Goal: Register for event/course

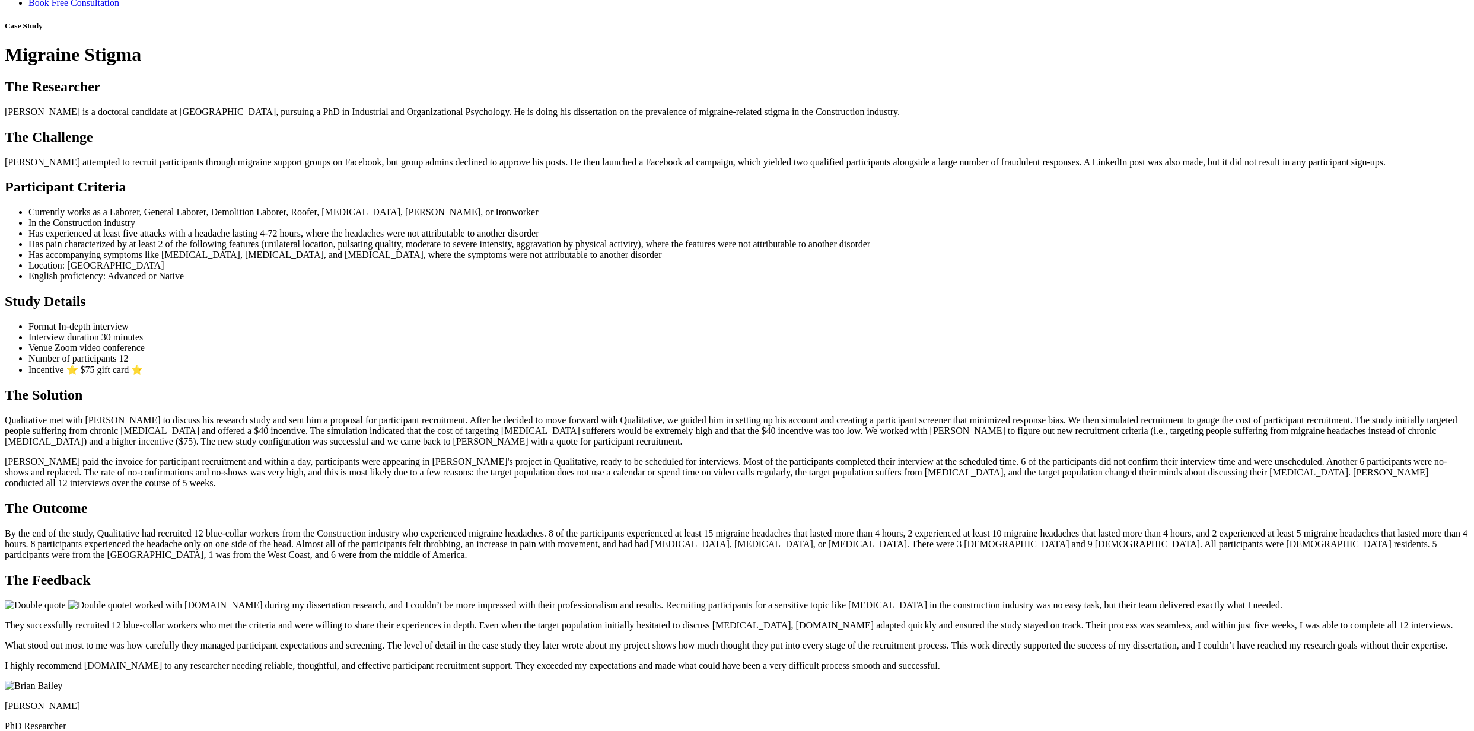
scroll to position [1335, 0]
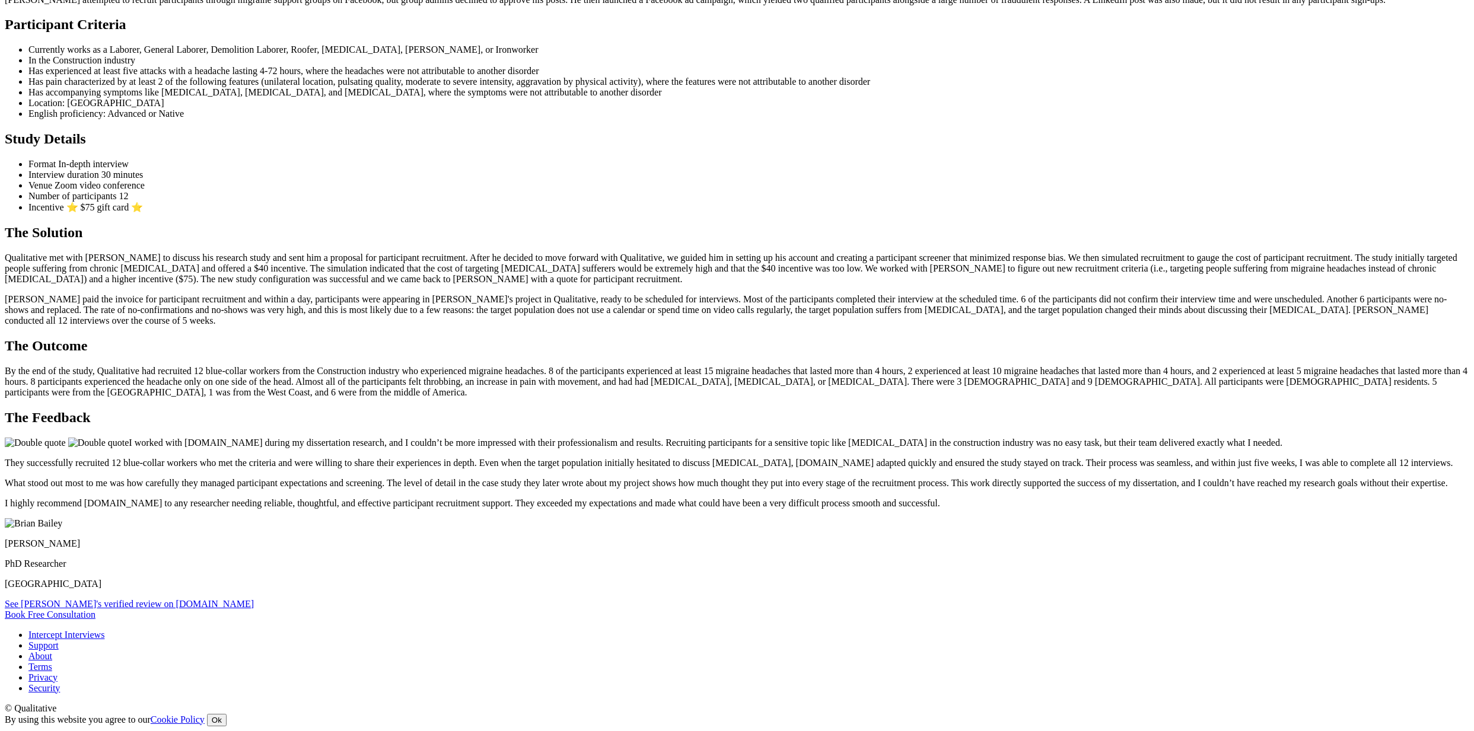
click at [769, 498] on p "I highly recommend Qualitative.io to any researcher needing reliable, thoughtfu…" at bounding box center [737, 503] width 1464 height 11
drag, startPoint x: 1020, startPoint y: 333, endPoint x: 498, endPoint y: 126, distance: 561.7
click at [498, 410] on div "The Feedback I worked with Qualitative.io during my dissertation research, and …" at bounding box center [737, 510] width 1464 height 200
copy div "I worked with Qualitative.io during my dissertation research, and I couldn’t be…"
click at [624, 438] on p "I worked with Qualitative.io during my dissertation research, and I couldn’t be…" at bounding box center [737, 443] width 1464 height 11
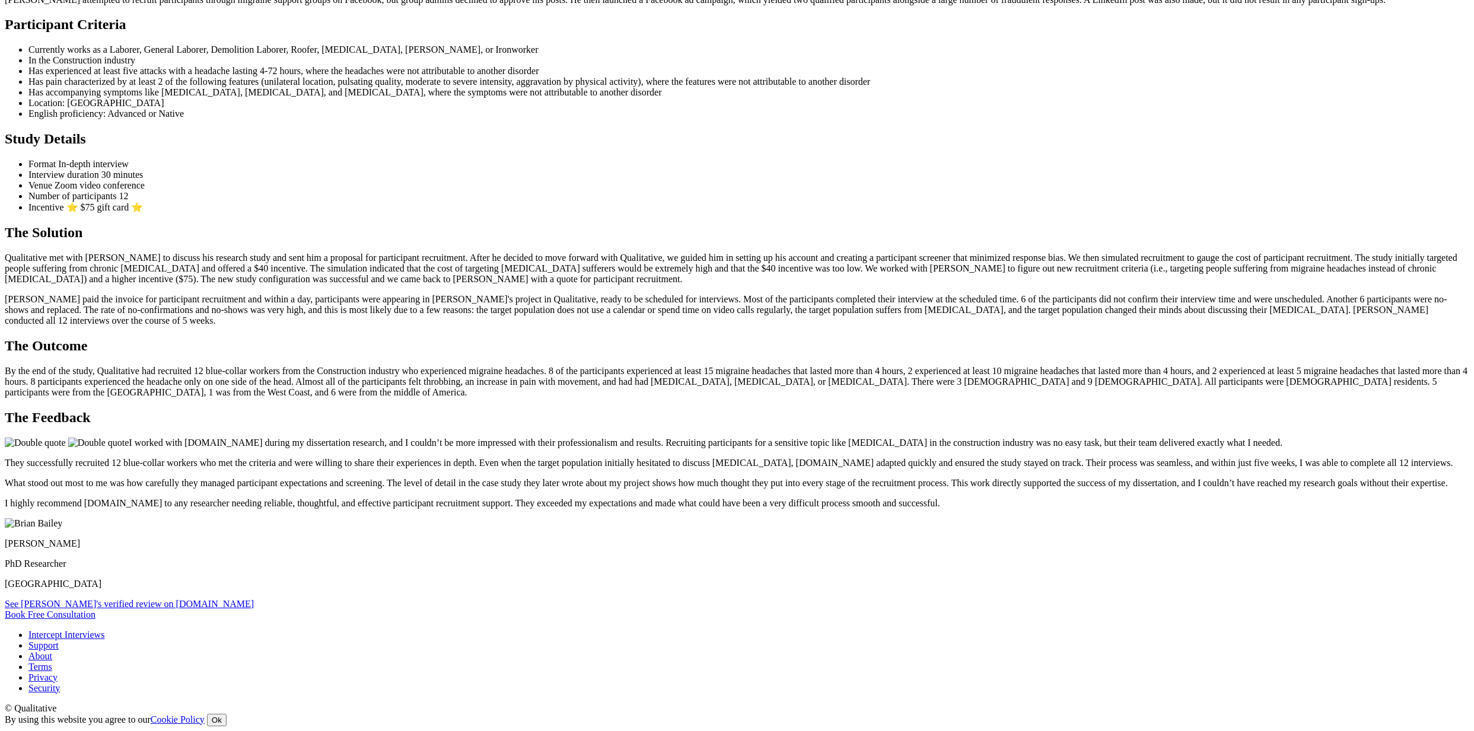
click at [254, 599] on link "See Brian's verified review on G2.com" at bounding box center [129, 604] width 249 height 10
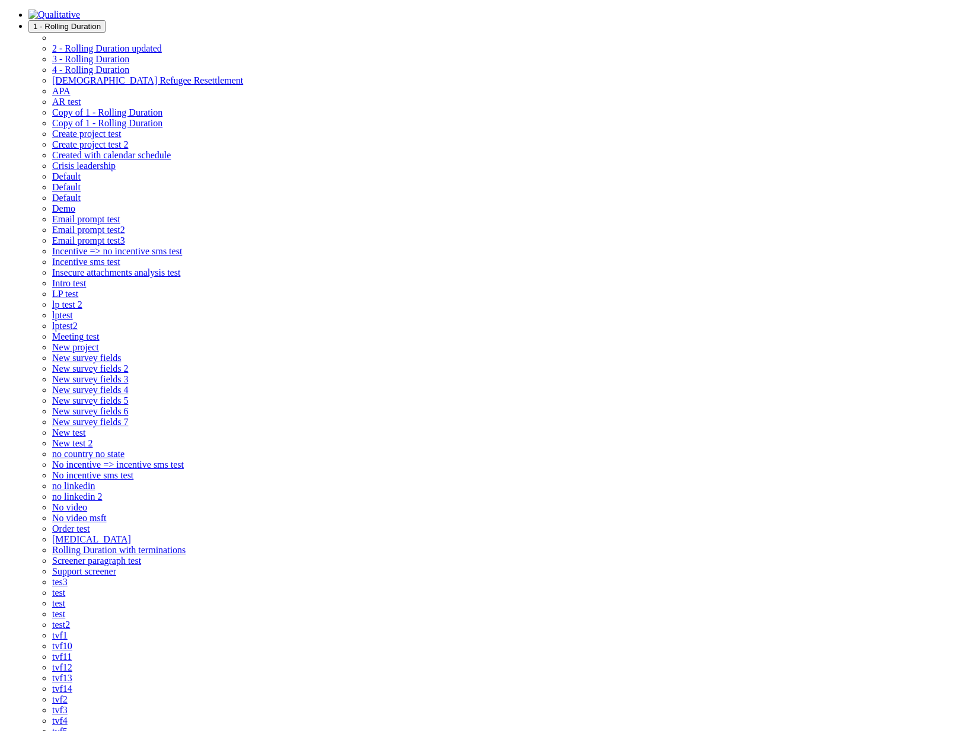
copy code "637073042d6fee0aa9d23238"
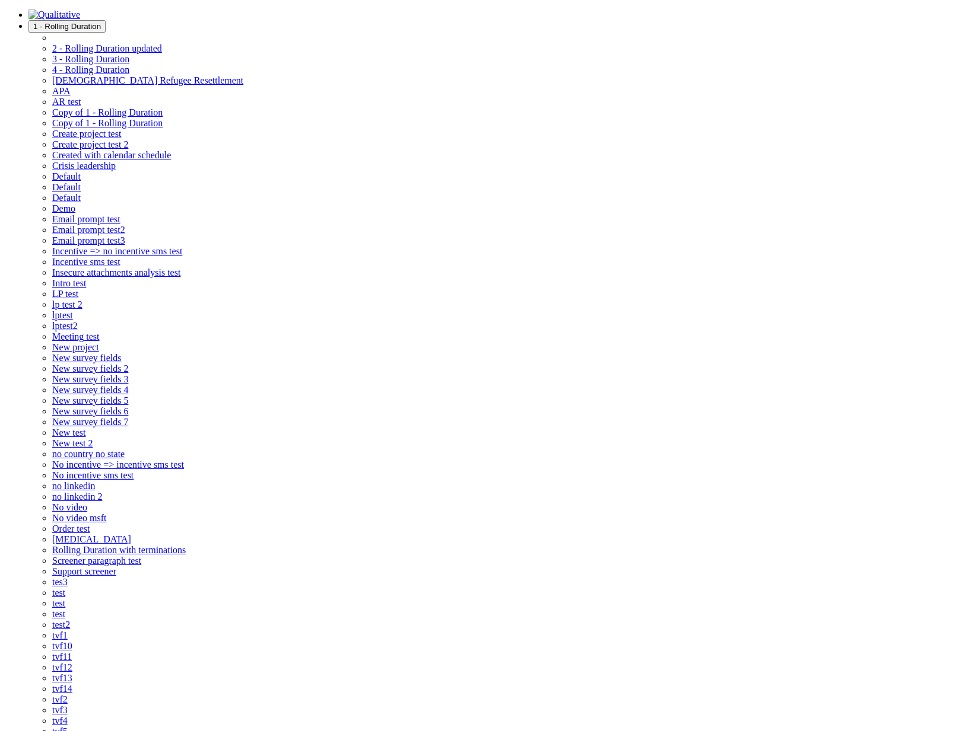
copy code "637073042d6fee0aa9d23238"
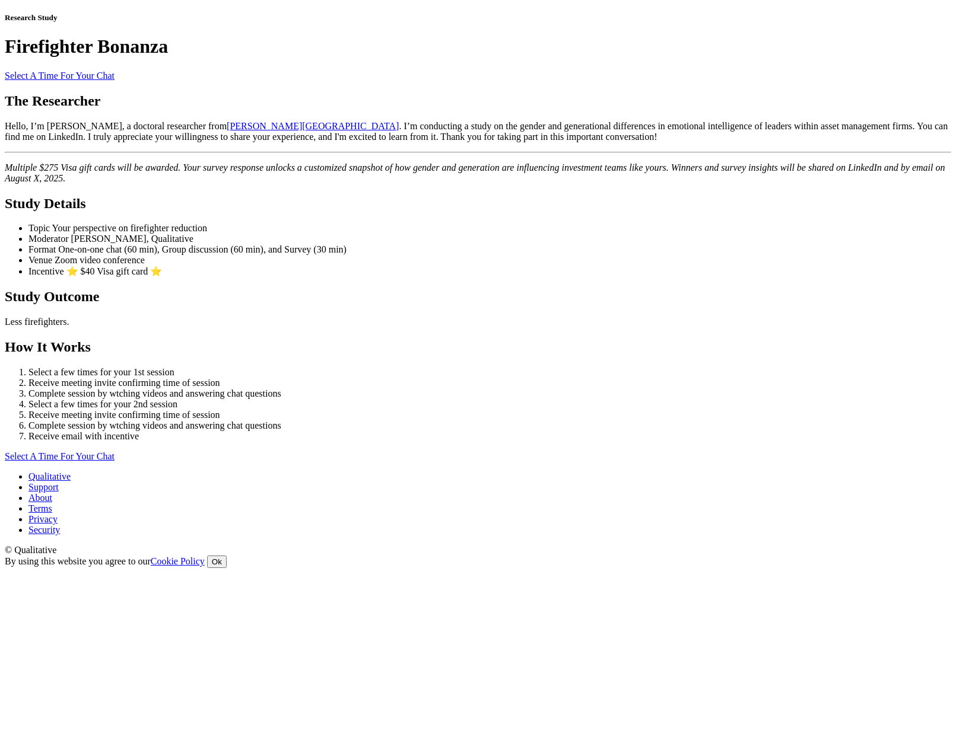
scroll to position [230, 0]
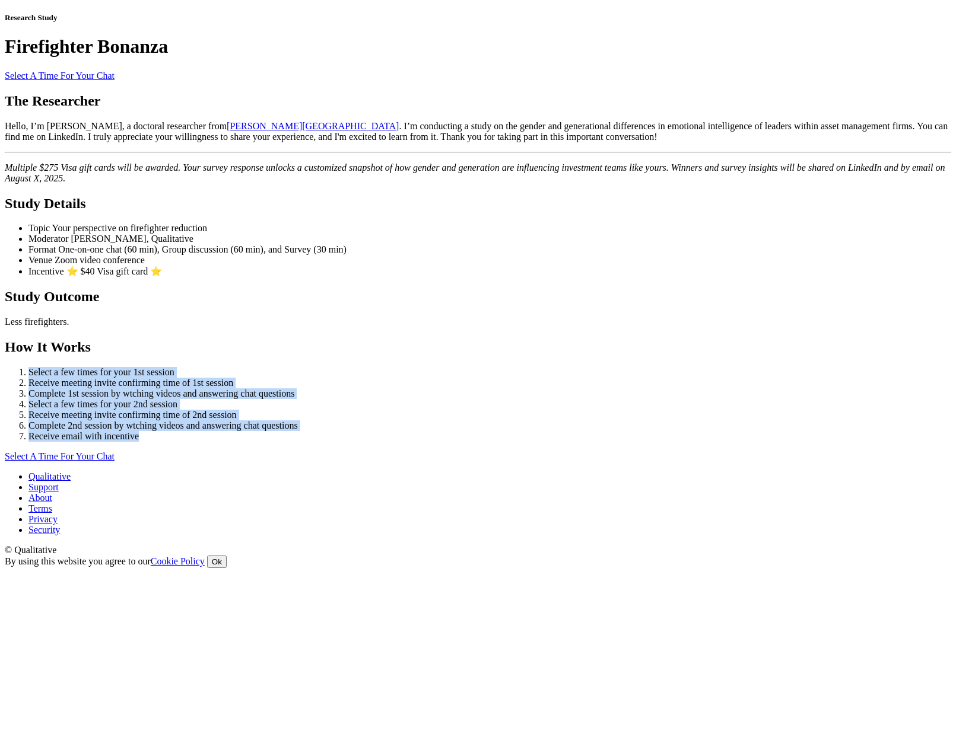
drag, startPoint x: 349, startPoint y: 644, endPoint x: 196, endPoint y: 532, distance: 189.7
click at [196, 442] on div "How It Works Select a few times for your 1st session Receive meeting invite con…" at bounding box center [478, 390] width 946 height 103
copy ol "Select a few times for your 1st session Receive meeting invite confirming time …"
drag, startPoint x: 368, startPoint y: 641, endPoint x: 187, endPoint y: 521, distance: 217.3
click at [187, 462] on ui-view "Research Study Firefighter Bonanza Select A Time For Your Chat The Researcher H…" at bounding box center [478, 237] width 946 height 449
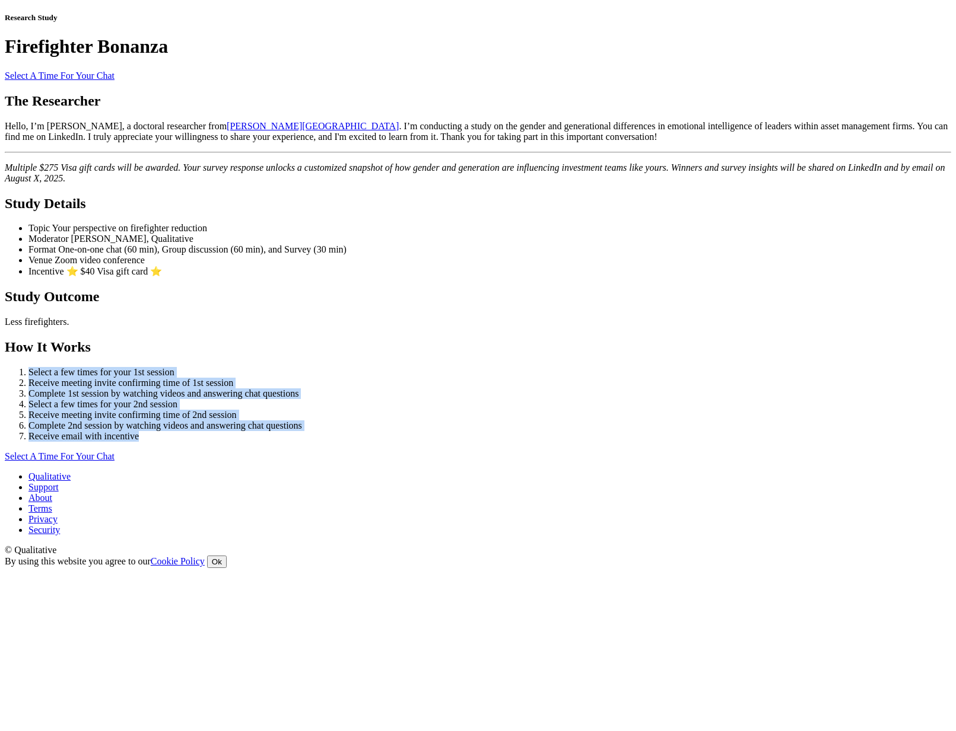
copy ol "Select a few times for your 1st session Receive meeting invite confirming time …"
click at [506, 378] on li "Select a few times for your 1st session" at bounding box center [489, 372] width 922 height 11
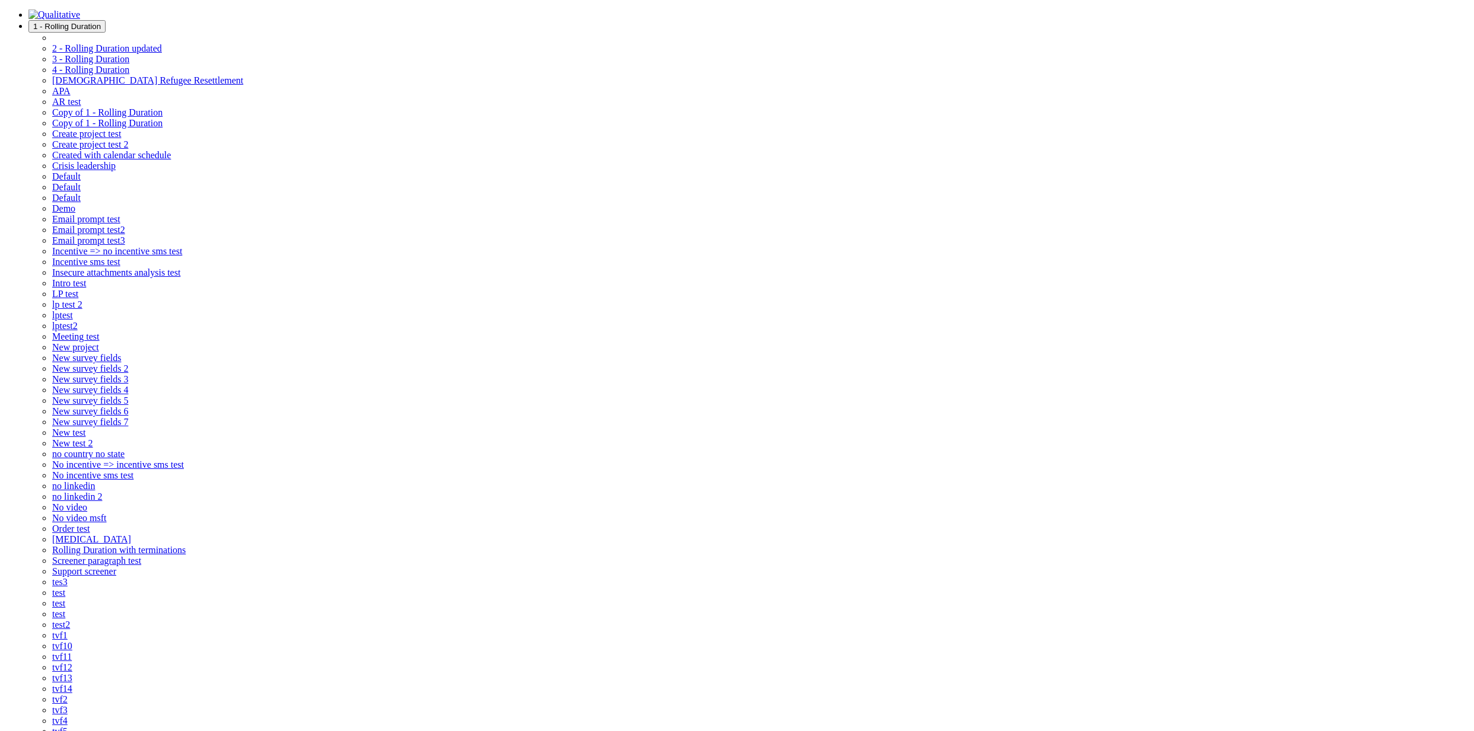
scroll to position [196, 0]
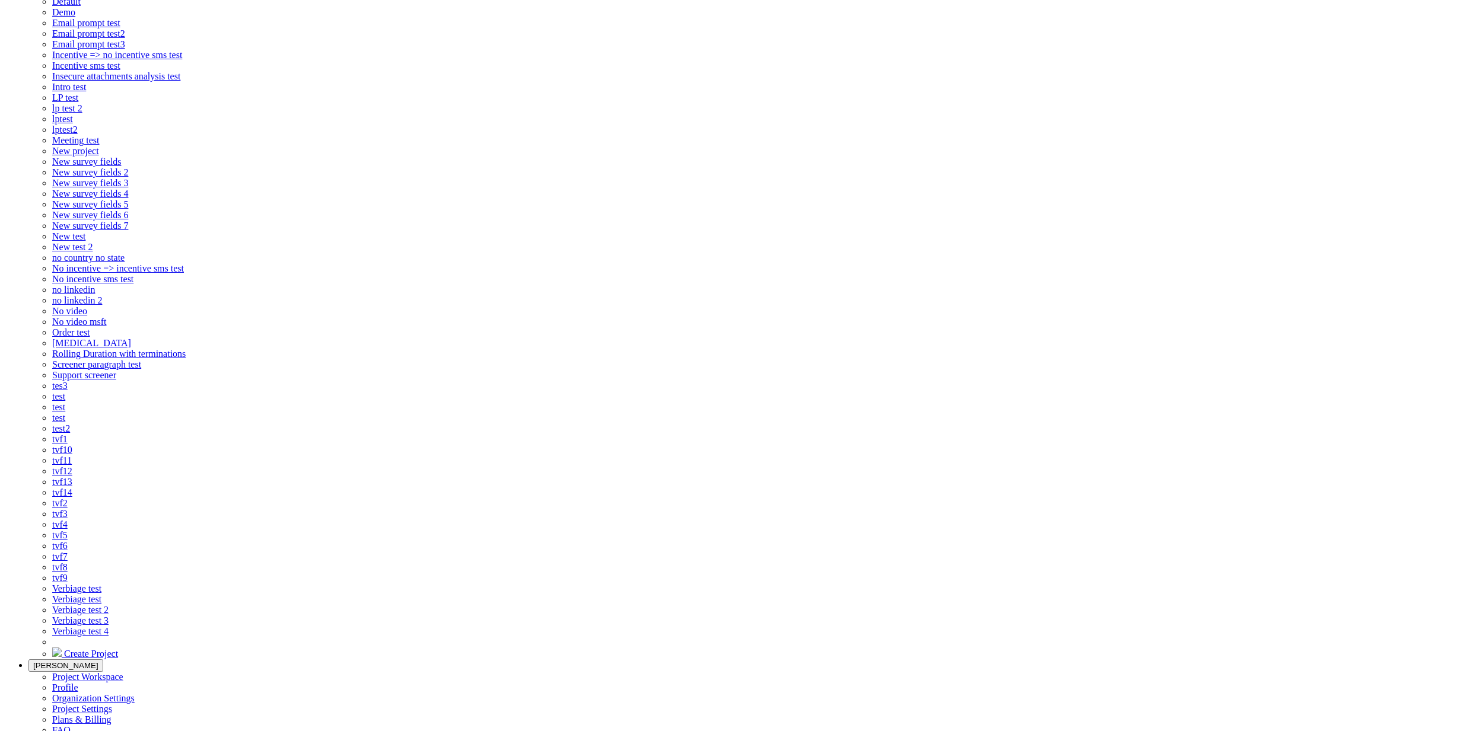
paste input "Watch videos & Answer chat questions"
type input "Watch videos & Answer chat questions"
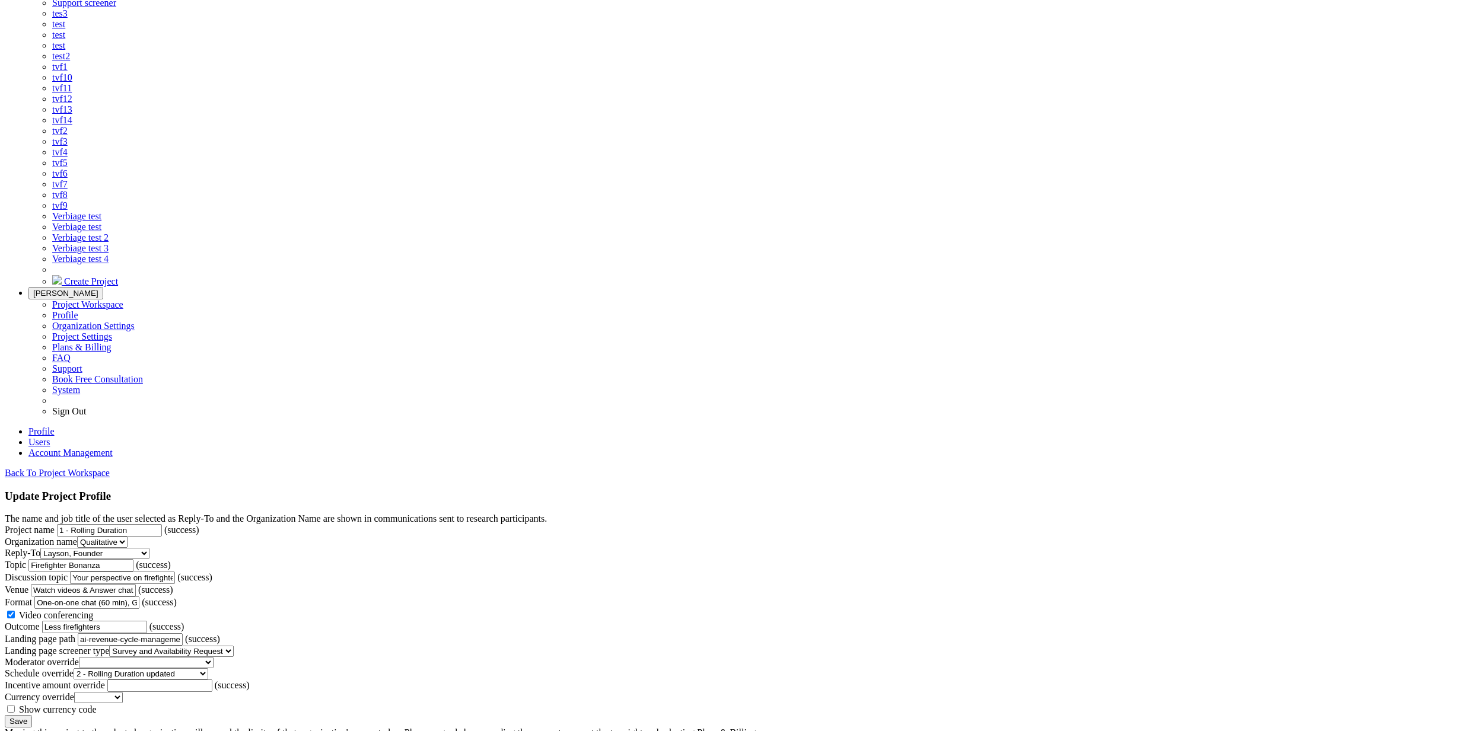
scroll to position [496, 0]
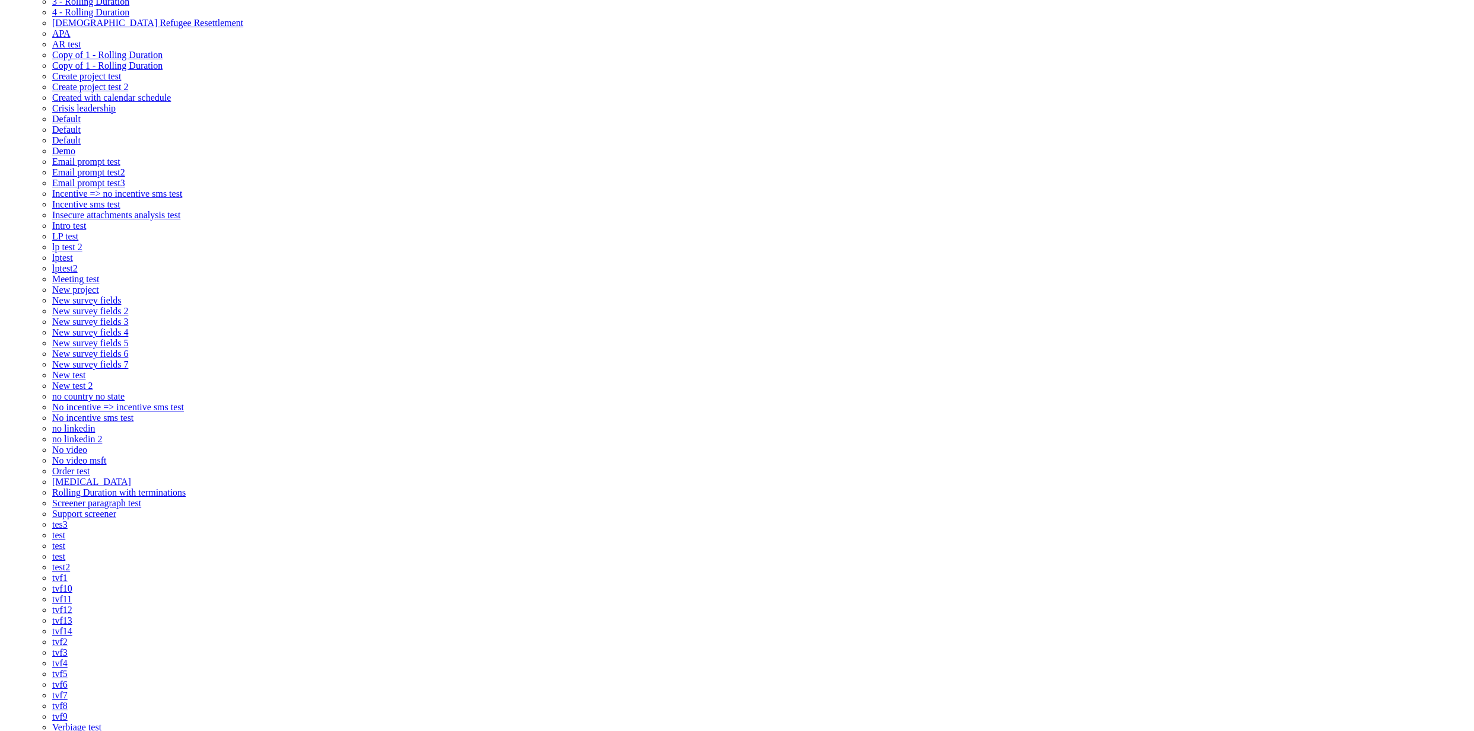
scroll to position [87, 0]
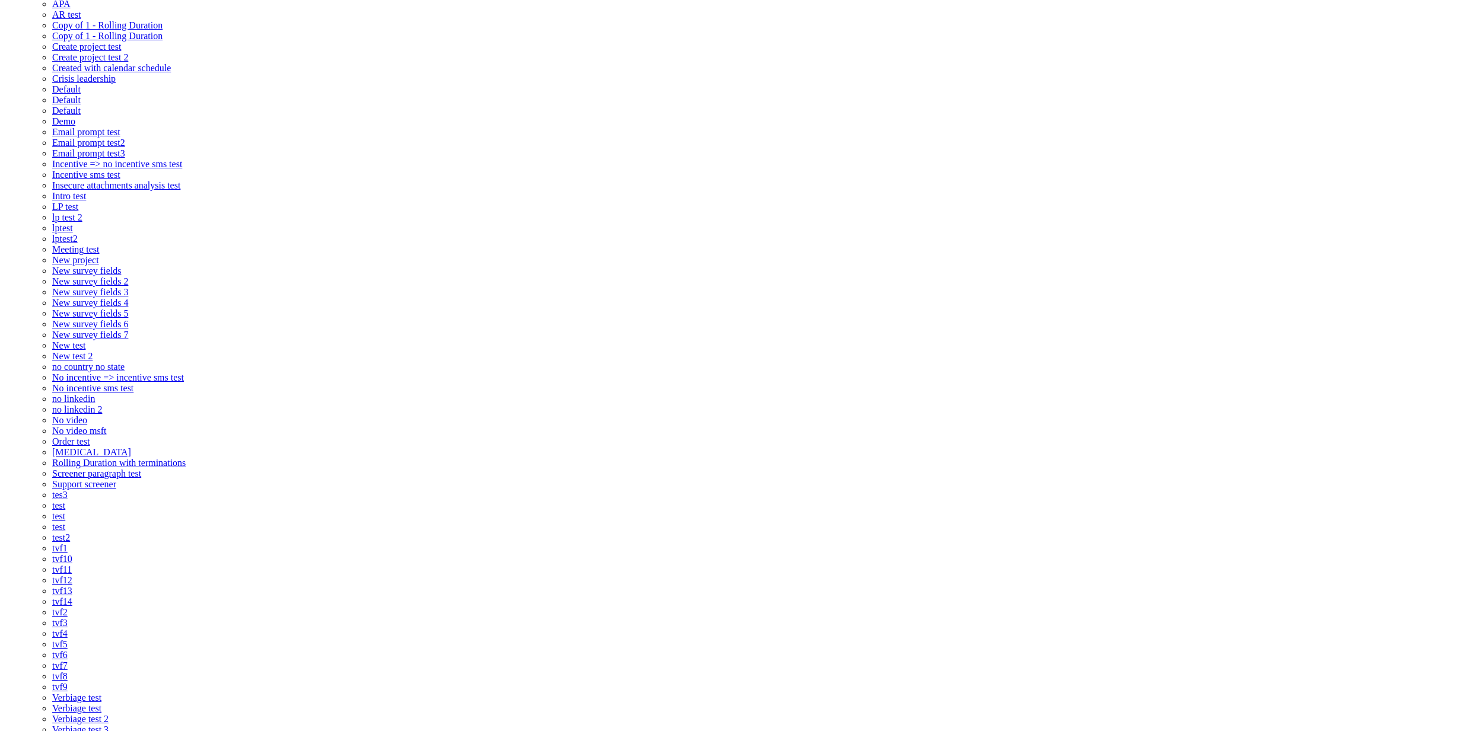
paste input "Watch videos & Answer chat questions"
type input "Watch videos & Answer chat questions"
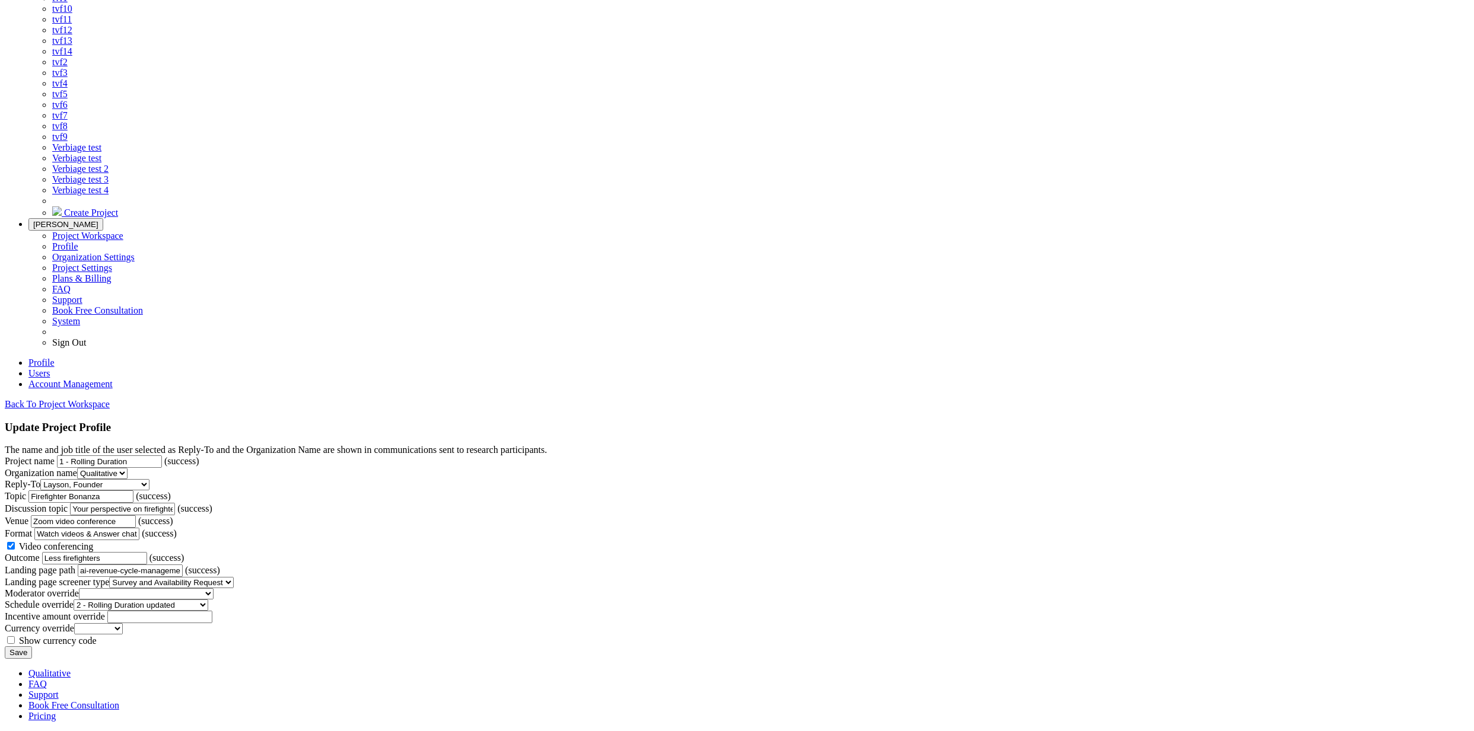
scroll to position [708, 0]
click at [32, 646] on input "Save" at bounding box center [18, 652] width 27 height 12
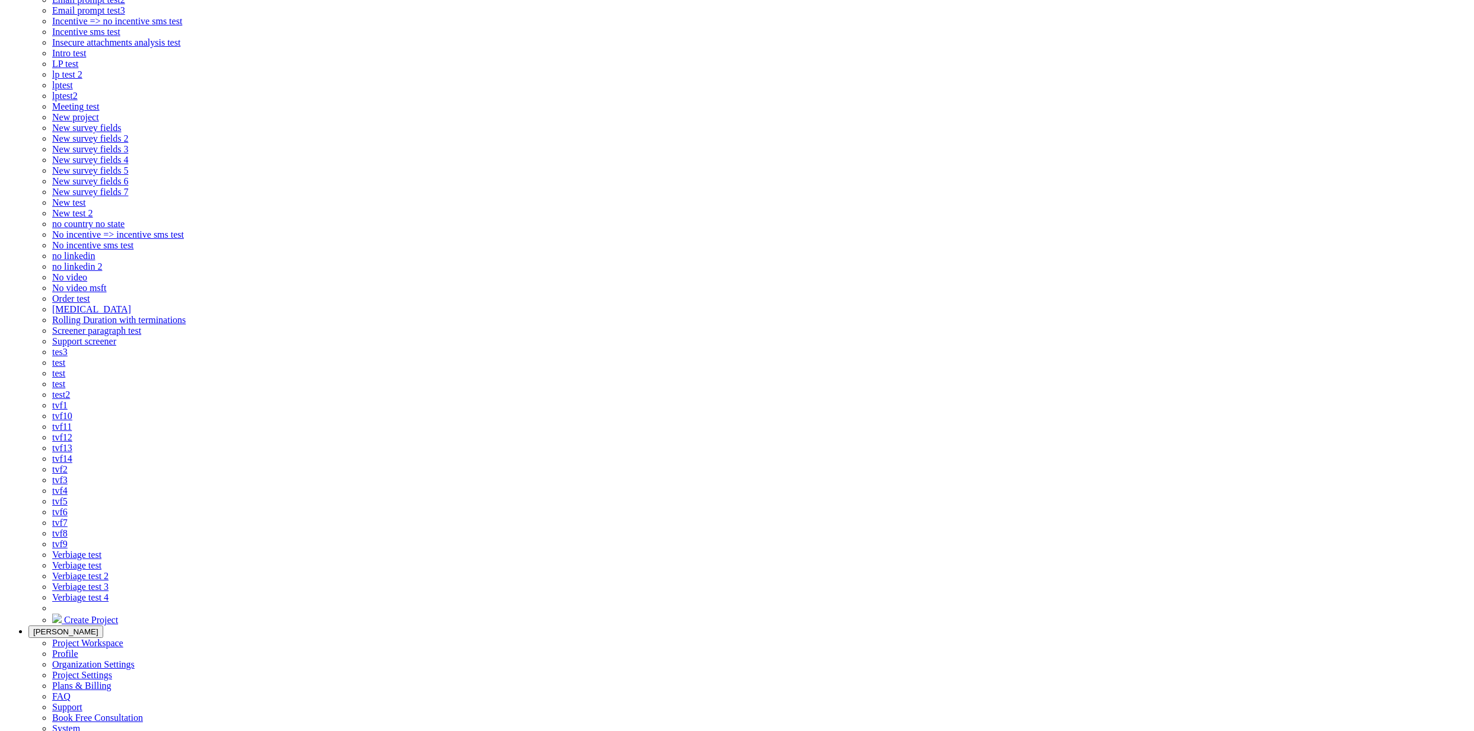
scroll to position [0, 0]
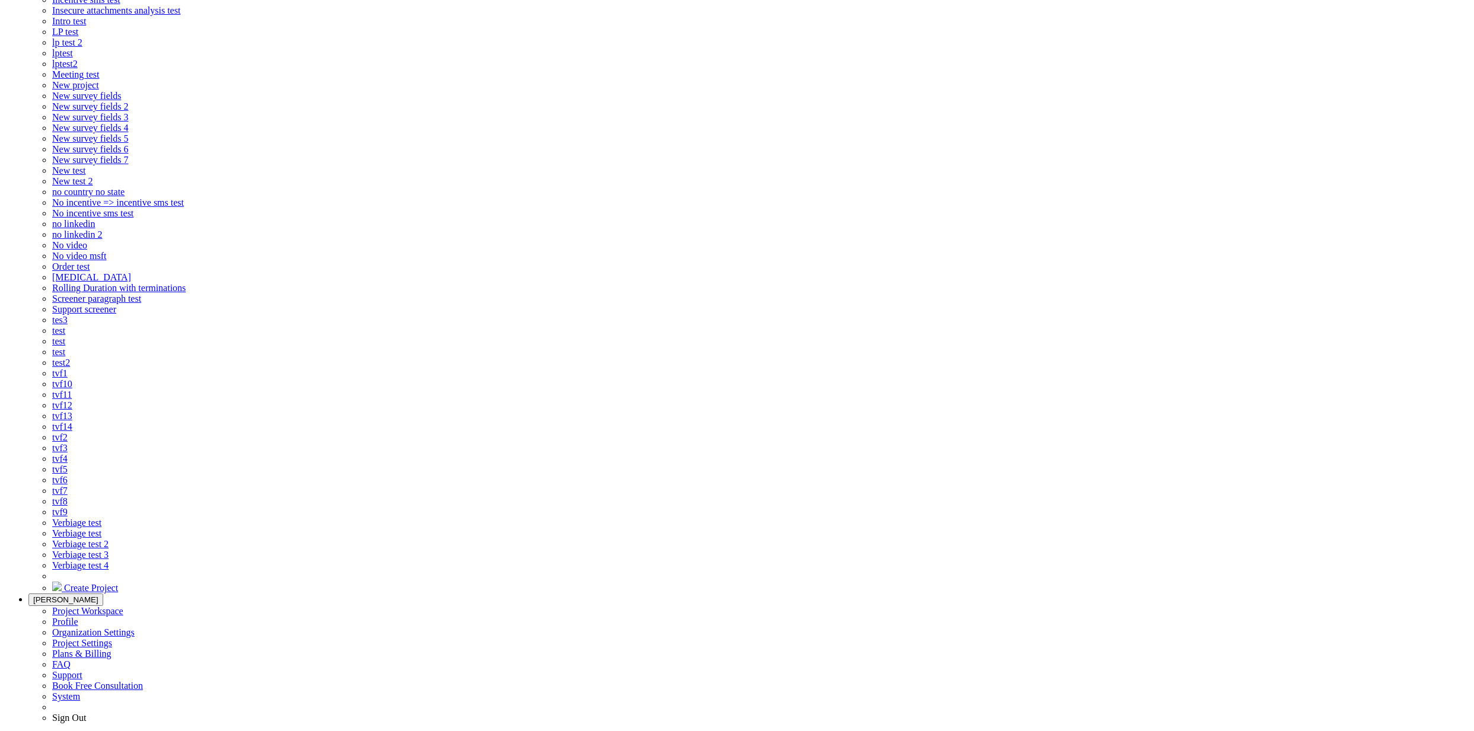
scroll to position [735, 0]
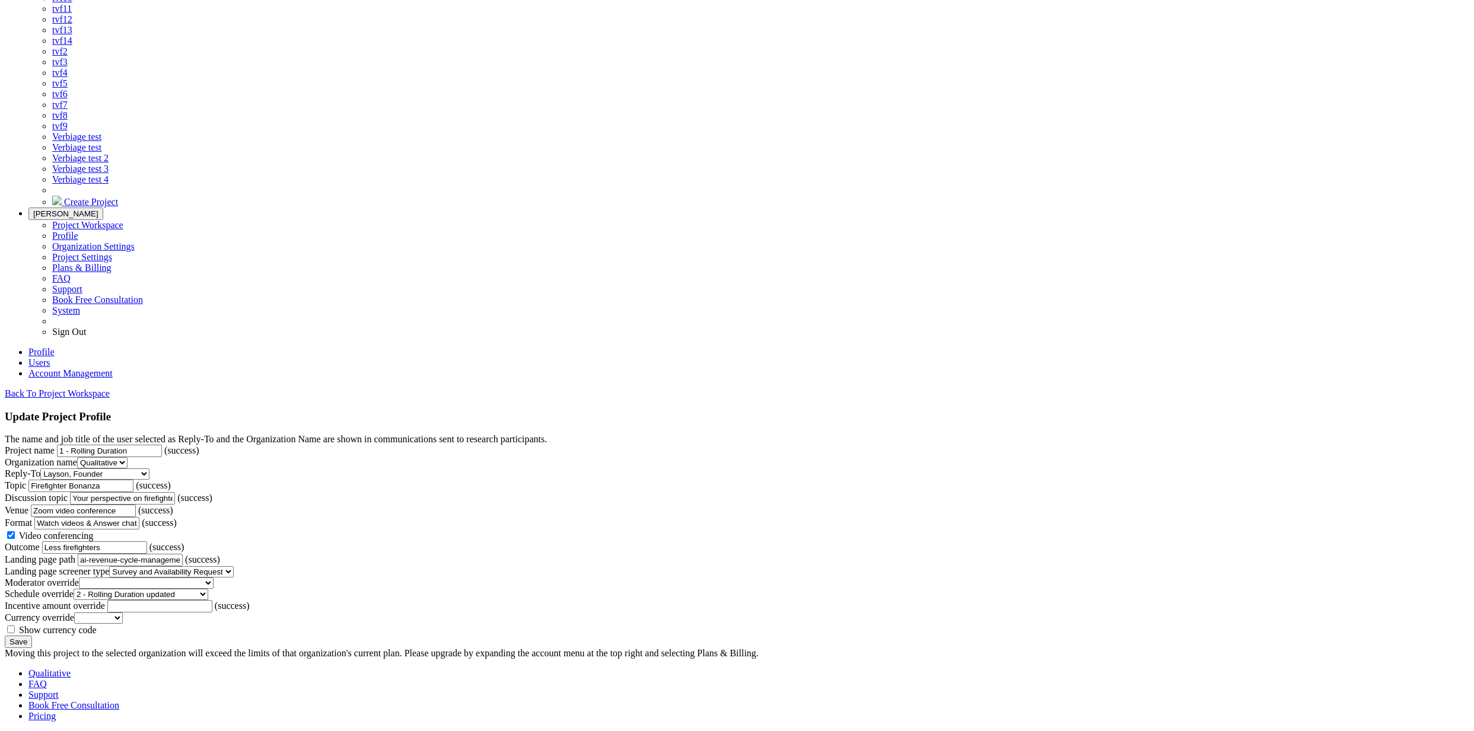
click at [32, 636] on input "Save" at bounding box center [18, 642] width 27 height 12
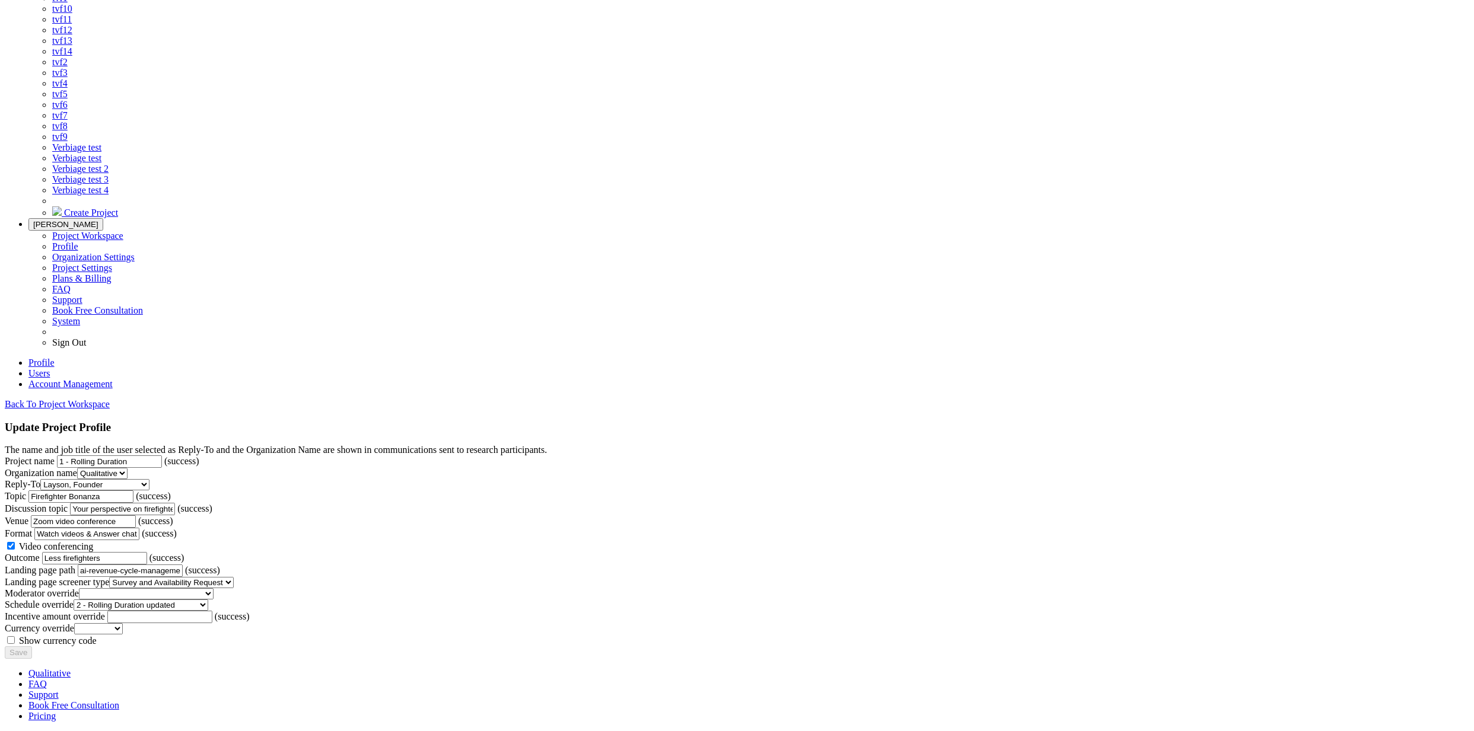
scroll to position [0, 0]
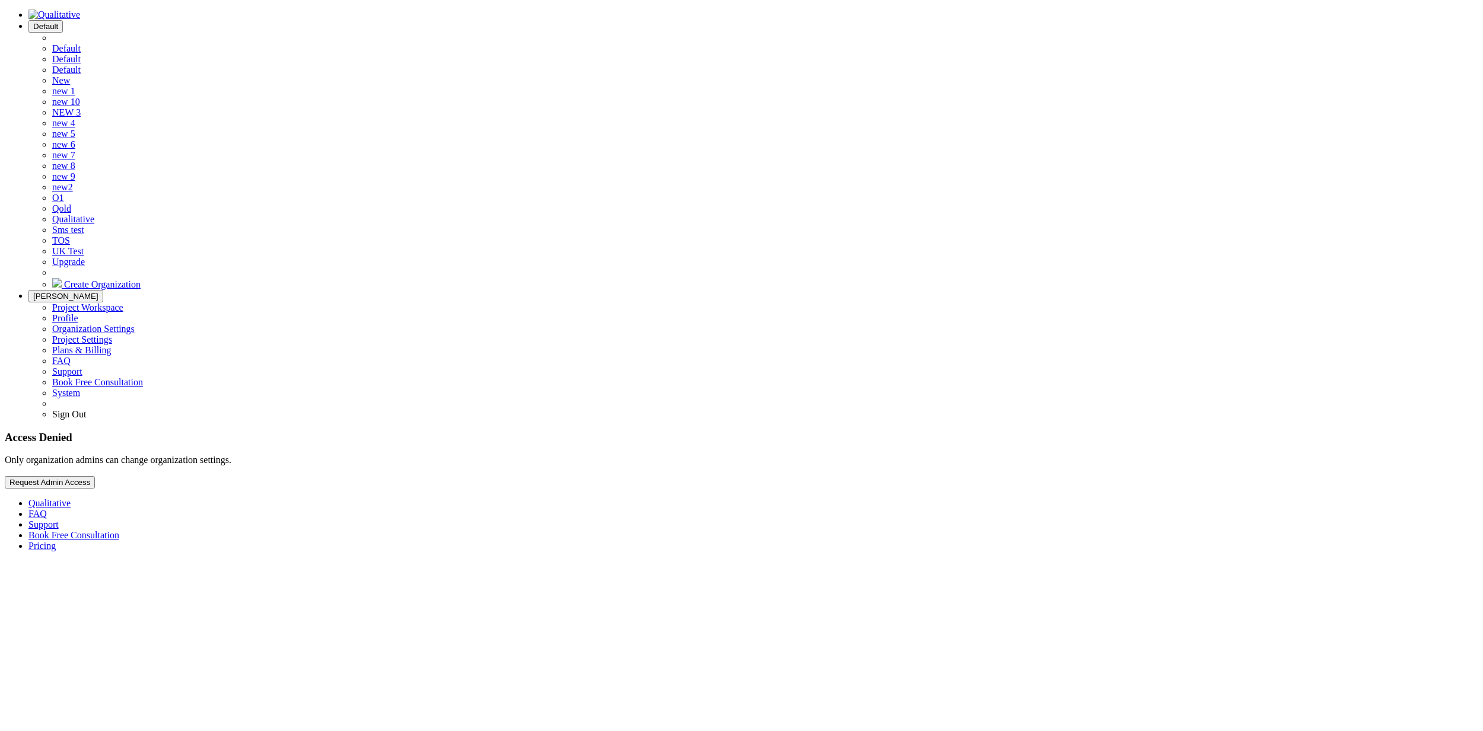
click at [58, 22] on span "Default" at bounding box center [45, 26] width 25 height 9
click at [94, 224] on link "Qualitative" at bounding box center [73, 219] width 42 height 10
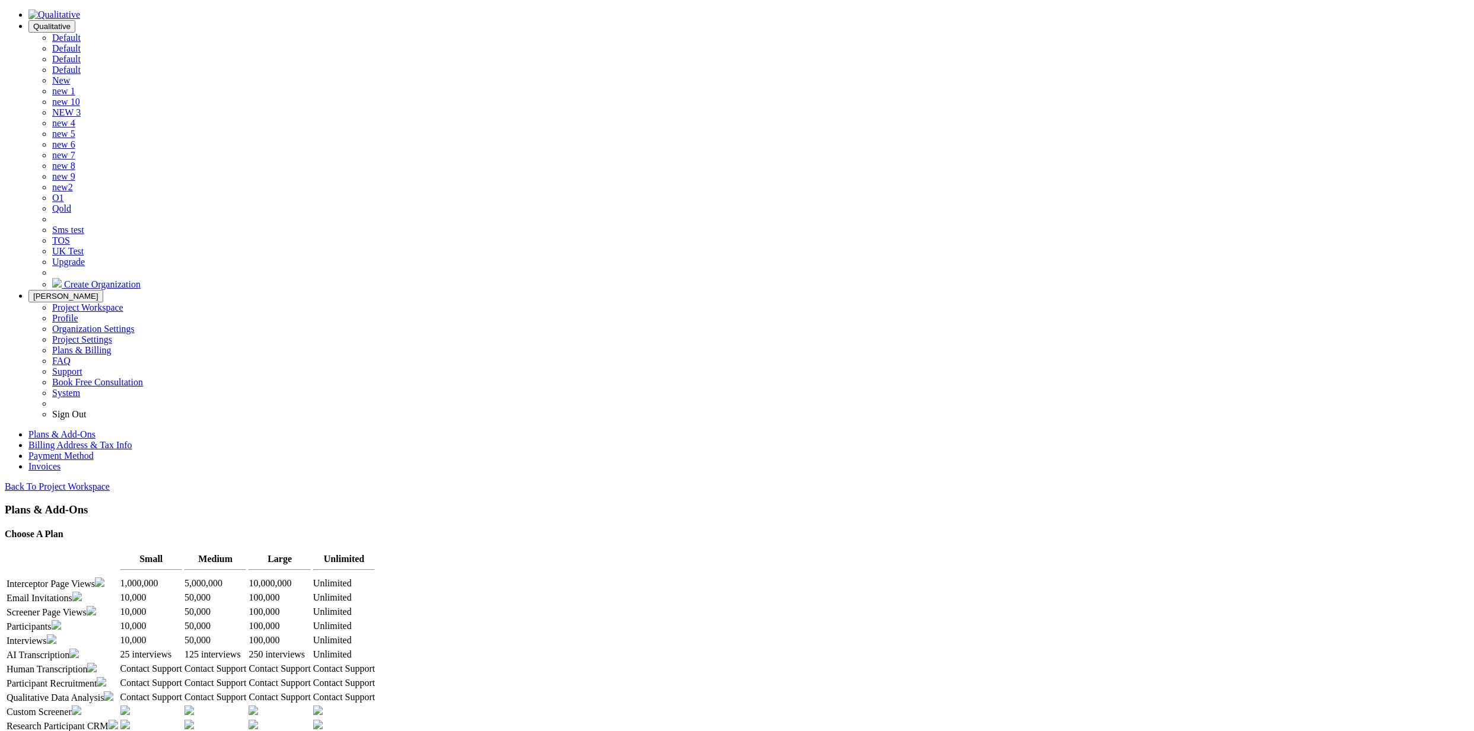
scroll to position [486, 0]
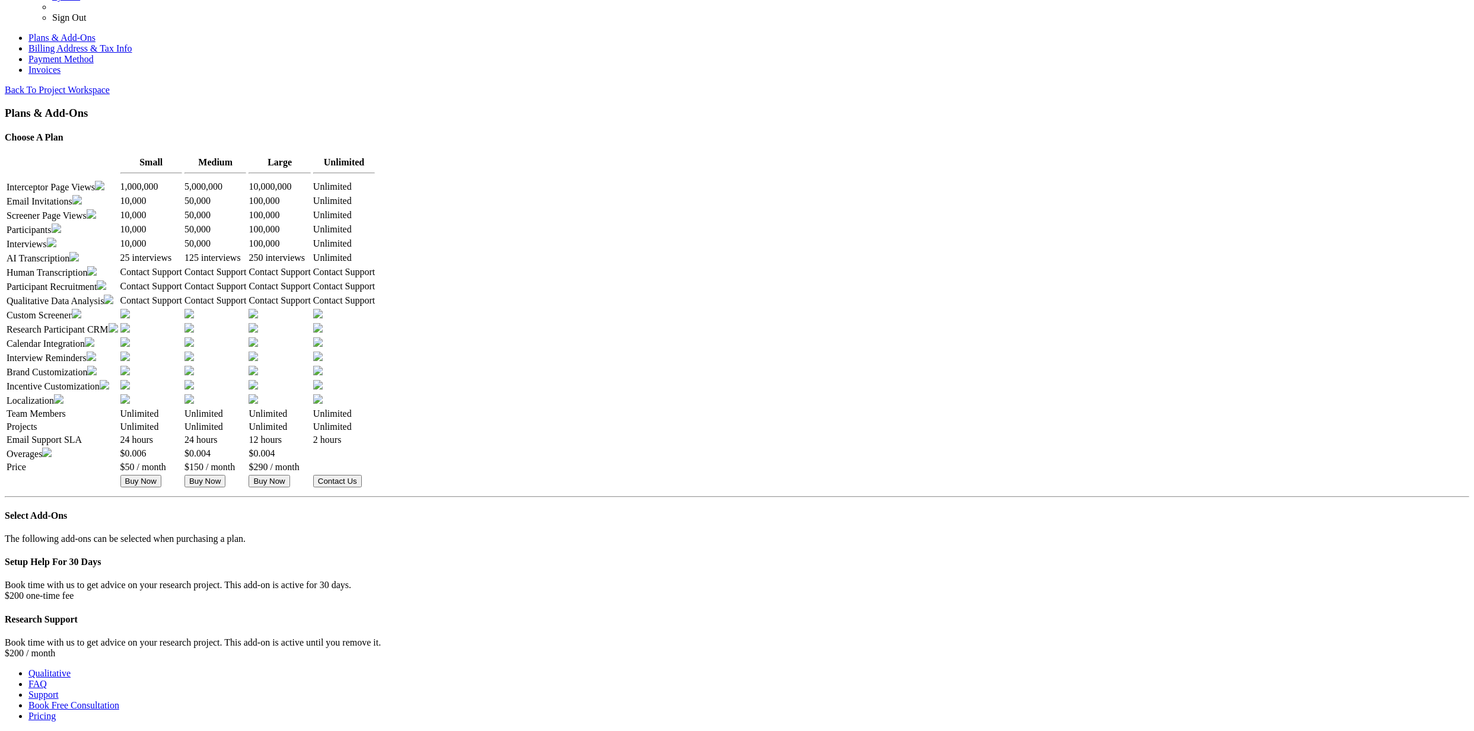
click at [289, 475] on button "Buy Now" at bounding box center [269, 481] width 41 height 12
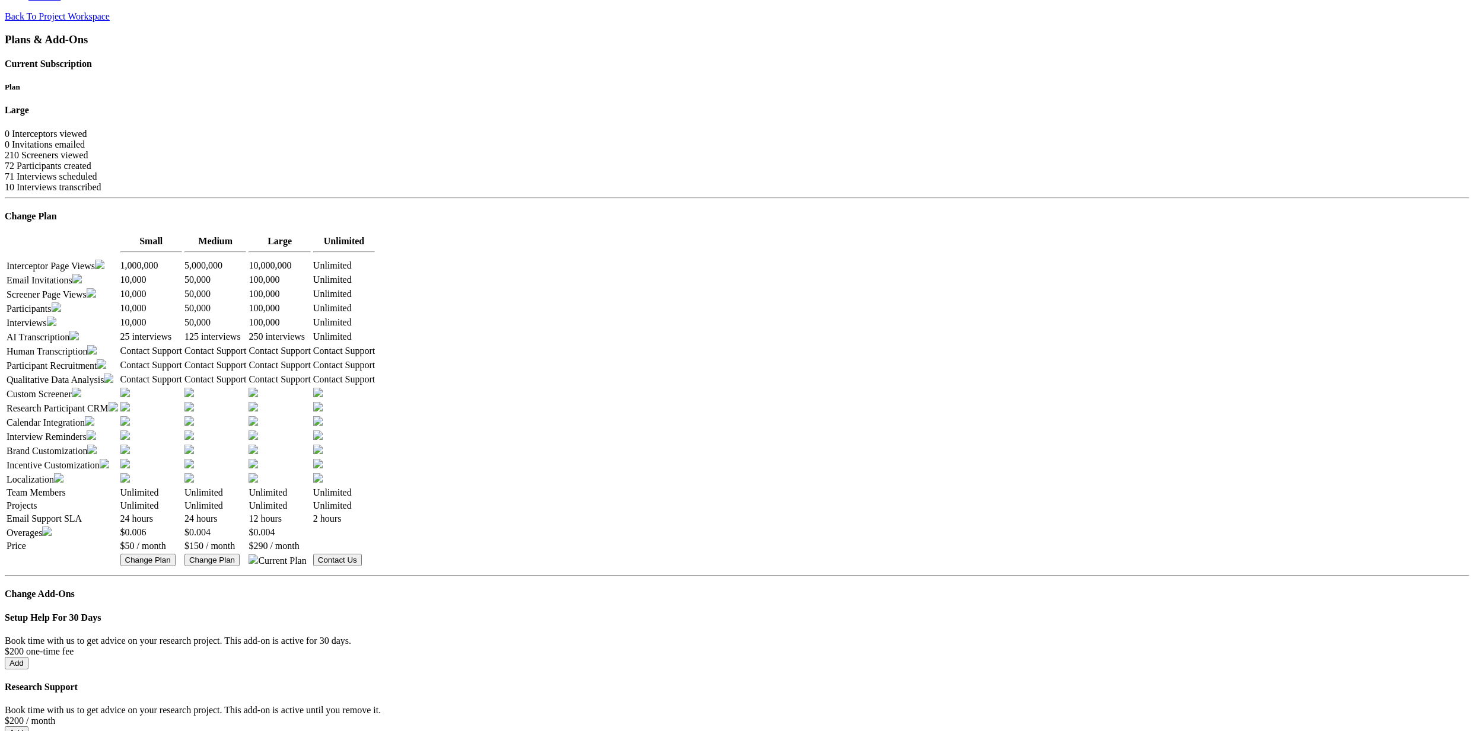
scroll to position [0, 0]
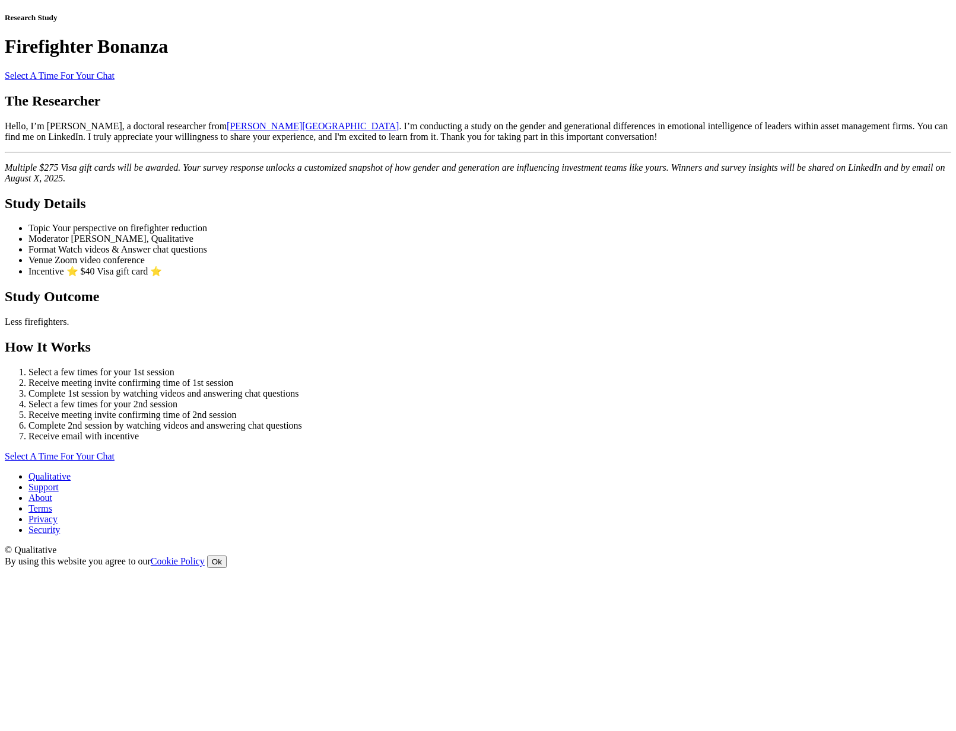
click at [207, 254] on span "Watch videos & Answer chat questions" at bounding box center [132, 249] width 149 height 10
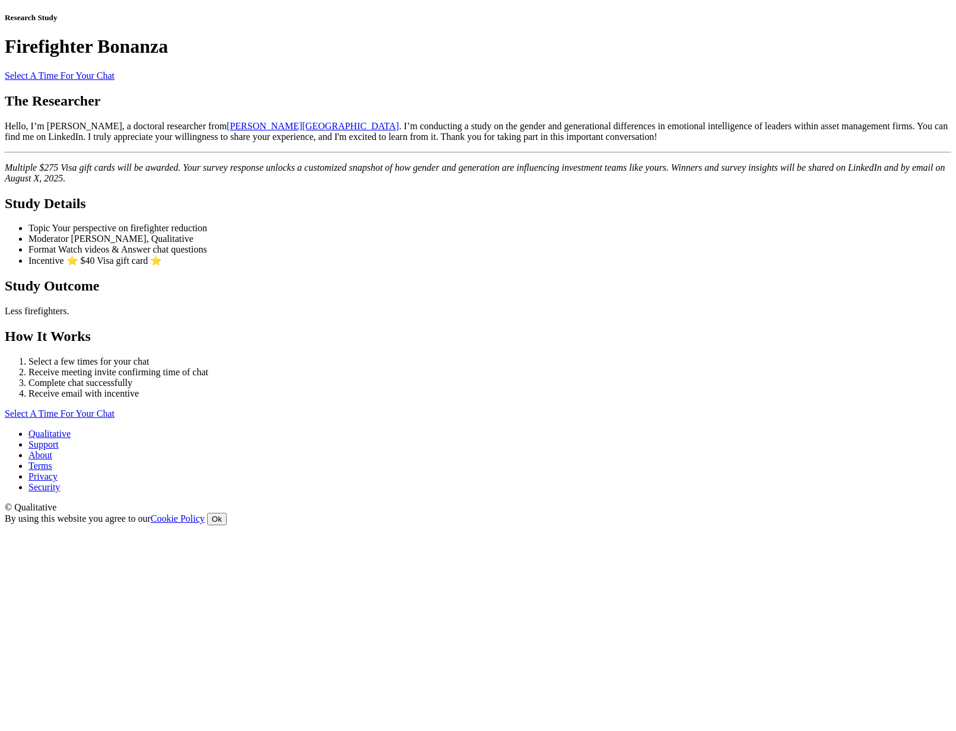
scroll to position [372, 0]
click at [899, 281] on ui-view "Research Study Firefighter Bonanza Select A Time For Your Chat The Researcher H…" at bounding box center [478, 216] width 946 height 406
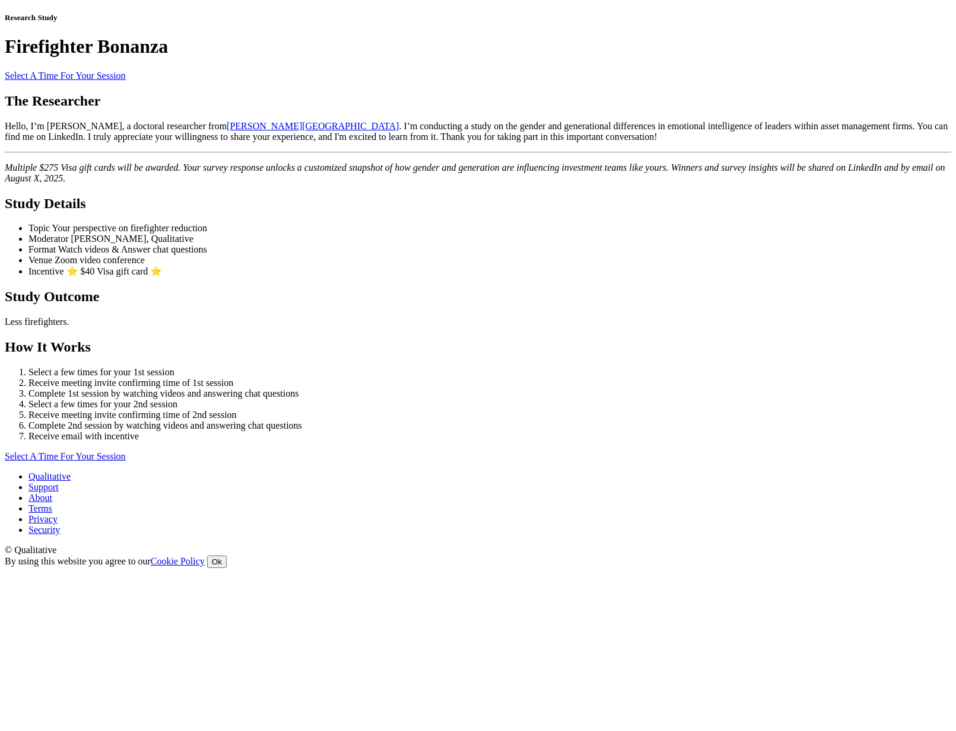
scroll to position [451, 0]
click at [126, 461] on link "Select A Time For Your Session" at bounding box center [65, 456] width 121 height 10
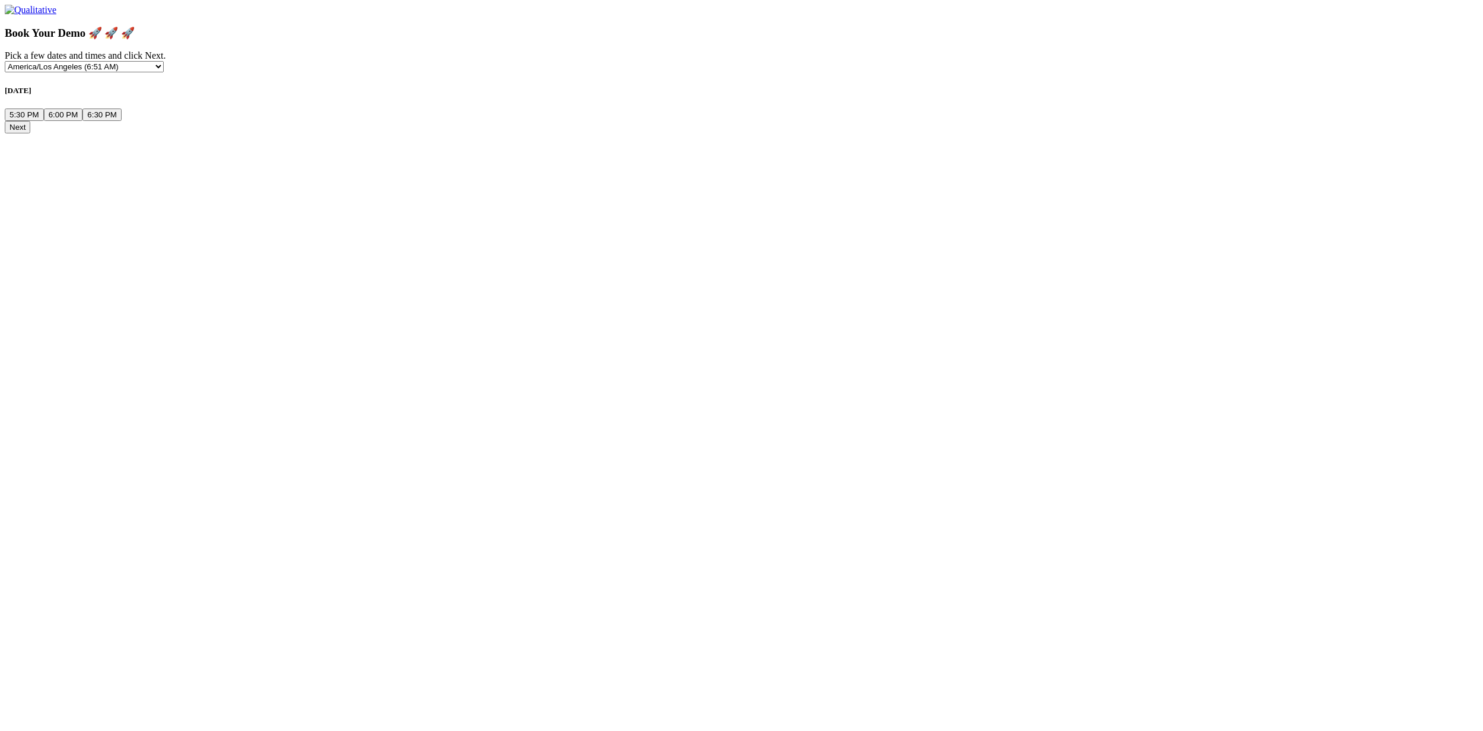
click at [122, 121] on button "6:30 PM" at bounding box center [101, 115] width 39 height 12
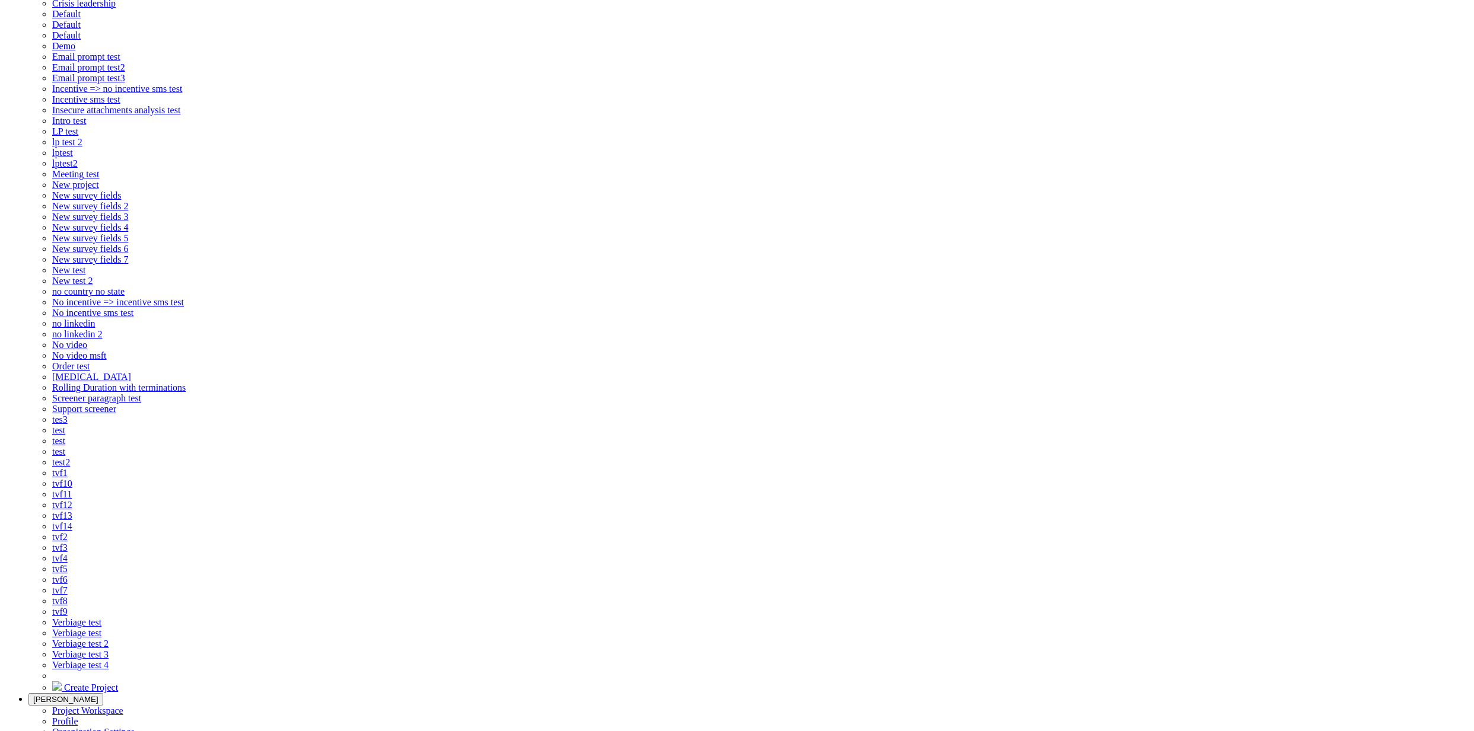
scroll to position [187, 0]
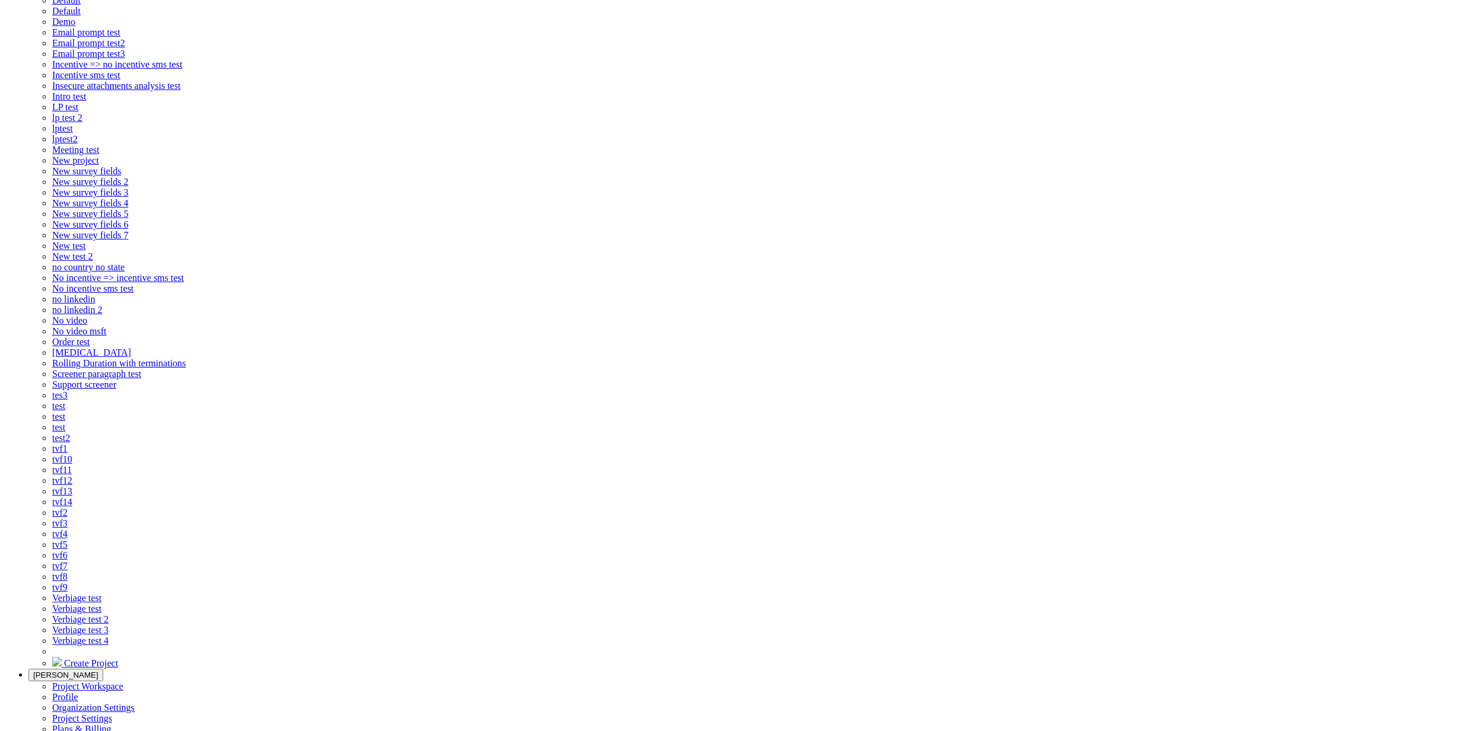
type input "One-on-one conversation"
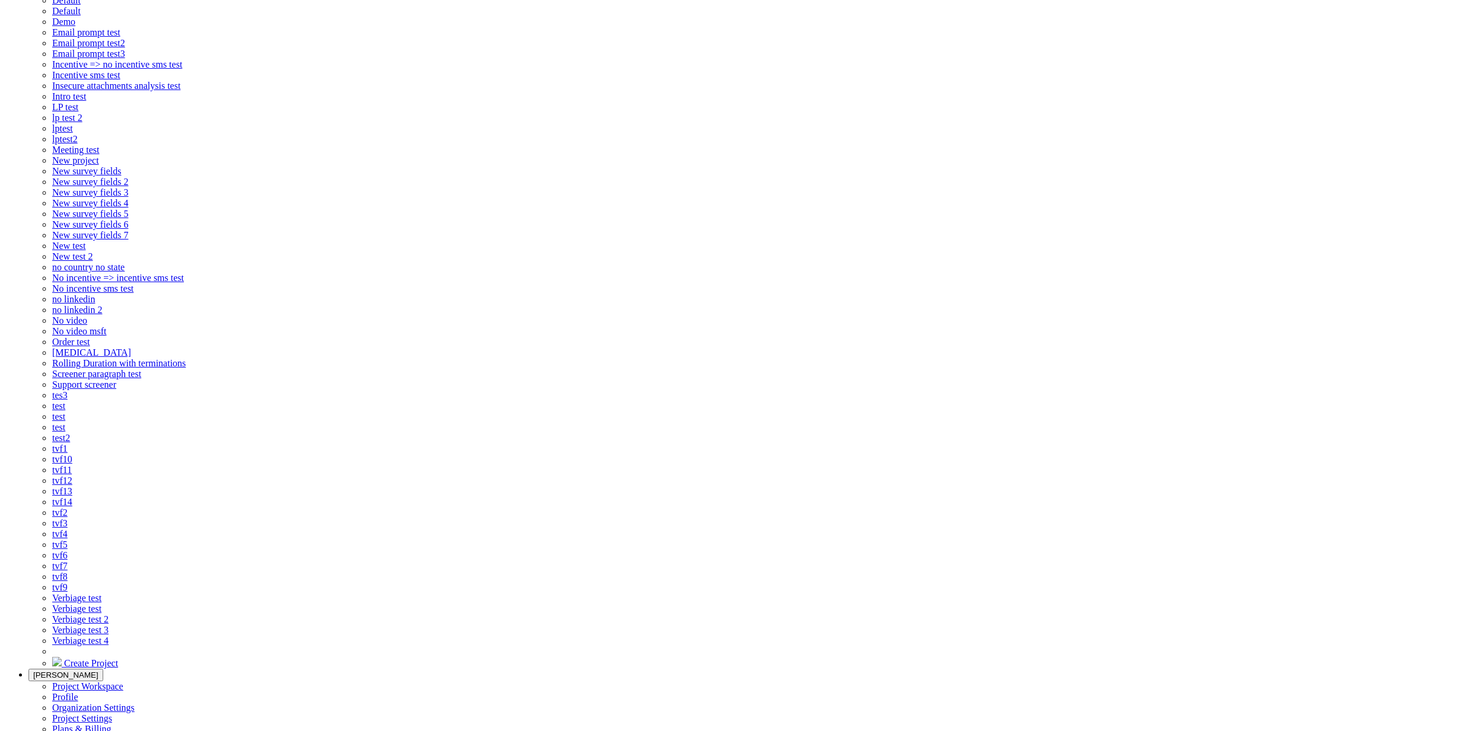
scroll to position [0, 0]
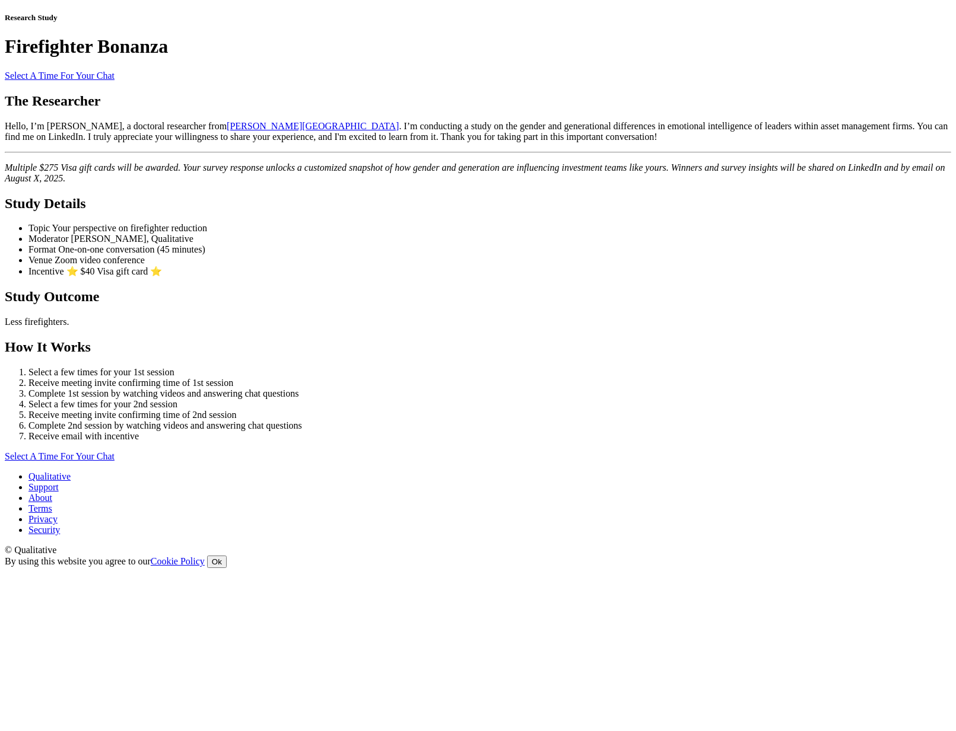
scroll to position [451, 0]
click at [114, 461] on link "Select A Time For Your Chat" at bounding box center [60, 456] width 110 height 10
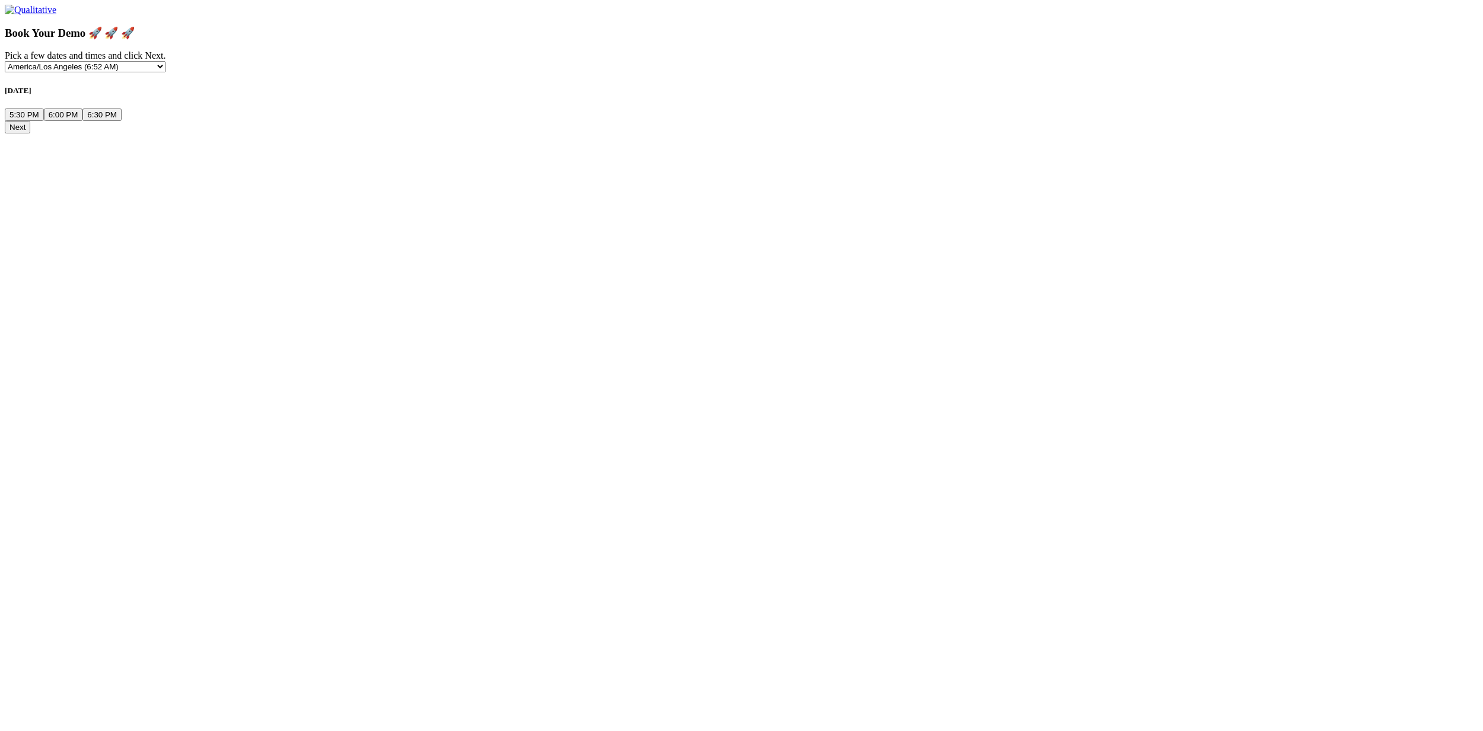
click at [276, 133] on ui-view "Book Your Demo 🚀 🚀 🚀 Pick a few dates and times and click Next. Etc/GMT-14 (3:5…" at bounding box center [741, 69] width 1473 height 129
